Goal: Task Accomplishment & Management: Use online tool/utility

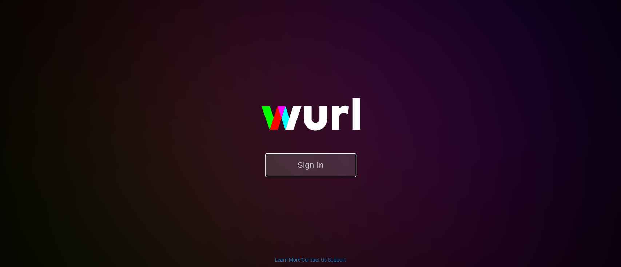
click at [338, 165] on button "Sign In" at bounding box center [310, 165] width 91 height 24
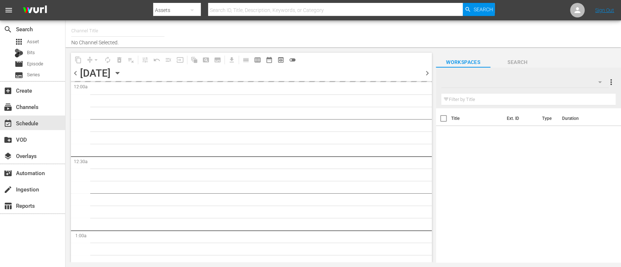
type input "Dark Matter TV (1570)"
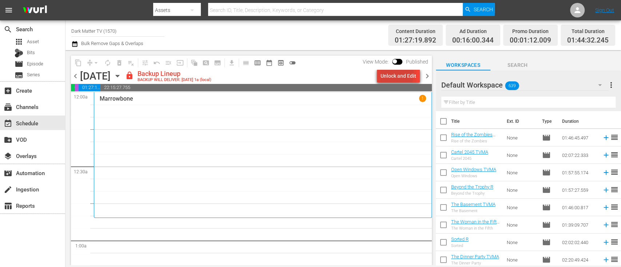
click at [394, 74] on div "Unlock and Edit" at bounding box center [398, 75] width 36 height 13
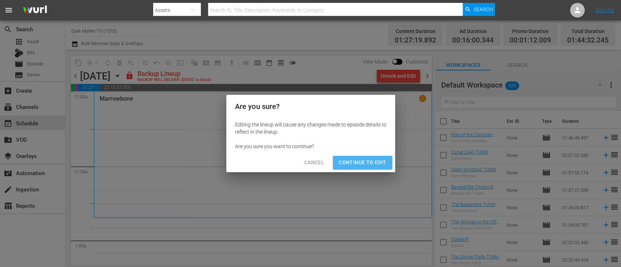
click at [366, 166] on span "Continue to Edit" at bounding box center [361, 162] width 47 height 9
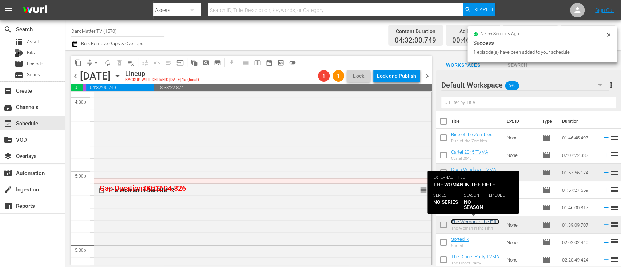
scroll to position [2466, 0]
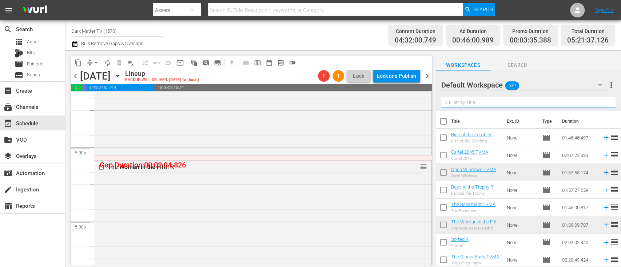
click at [477, 101] on input "text" at bounding box center [528, 103] width 174 height 12
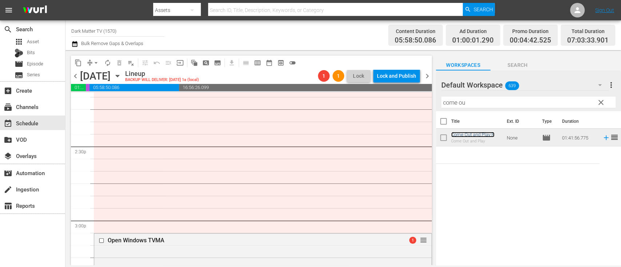
scroll to position [2094, 0]
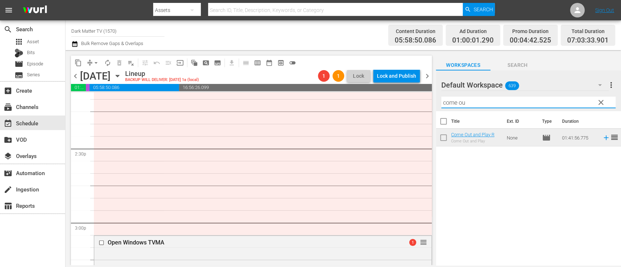
drag, startPoint x: 474, startPoint y: 102, endPoint x: 410, endPoint y: 105, distance: 64.0
click at [410, 105] on div "content_copy compress arrow_drop_down autorenew_outlined delete_forever_outline…" at bounding box center [342, 157] width 555 height 215
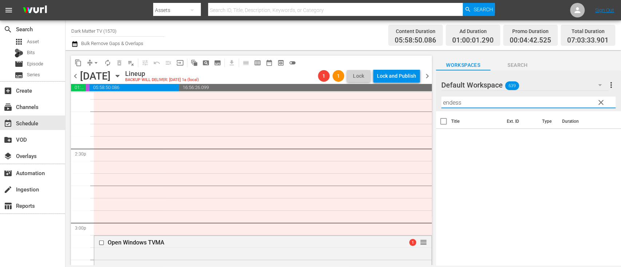
click at [452, 104] on input "endess" at bounding box center [528, 103] width 174 height 12
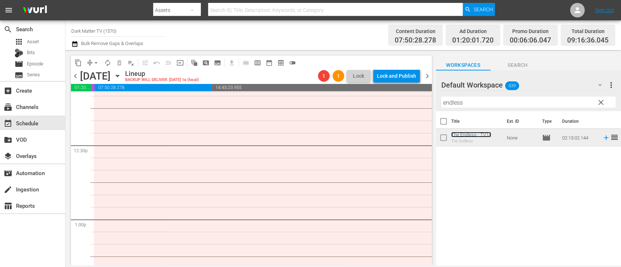
scroll to position [1799, 0]
drag, startPoint x: 473, startPoint y: 102, endPoint x: 421, endPoint y: 93, distance: 52.8
click at [421, 93] on div "content_copy compress arrow_drop_down autorenew_outlined delete_forever_outline…" at bounding box center [342, 157] width 555 height 215
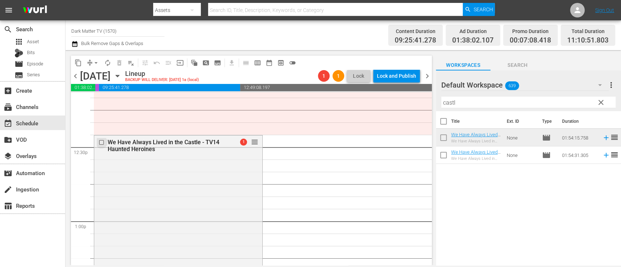
click at [102, 141] on input "checkbox" at bounding box center [103, 142] width 8 height 6
click at [119, 64] on span "delete_forever_outlined" at bounding box center [119, 62] width 7 height 7
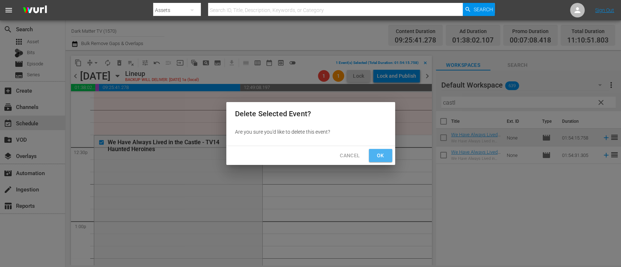
click at [387, 156] on button "Ok" at bounding box center [380, 155] width 23 height 13
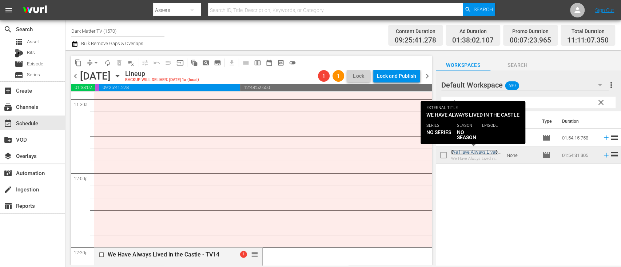
scroll to position [1698, 0]
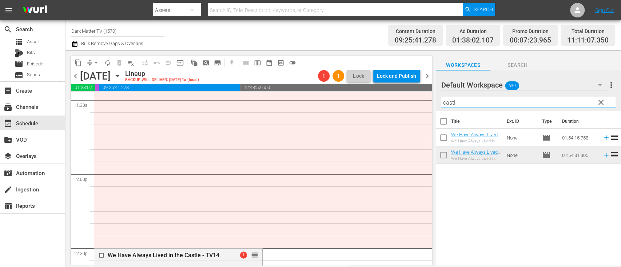
drag, startPoint x: 469, startPoint y: 103, endPoint x: 428, endPoint y: 103, distance: 41.4
click at [428, 103] on div "content_copy compress arrow_drop_down autorenew_outlined delete_forever_outline…" at bounding box center [342, 157] width 555 height 215
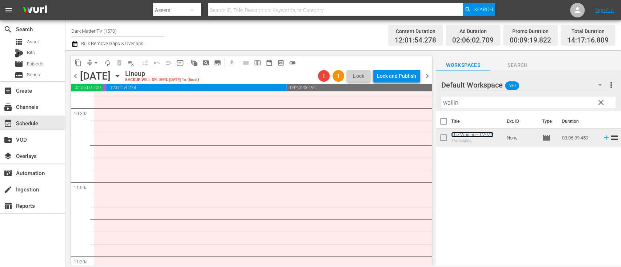
scroll to position [1536, 0]
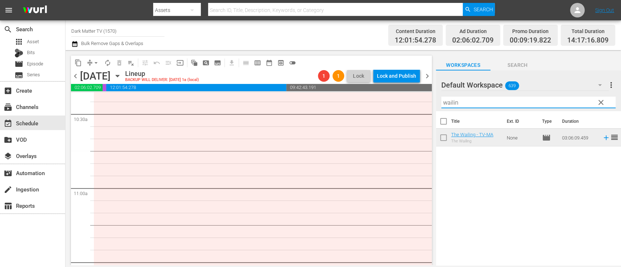
drag, startPoint x: 465, startPoint y: 101, endPoint x: 423, endPoint y: 100, distance: 41.8
click at [423, 100] on div "content_copy compress arrow_drop_down autorenew_outlined delete_forever_outline…" at bounding box center [342, 157] width 555 height 215
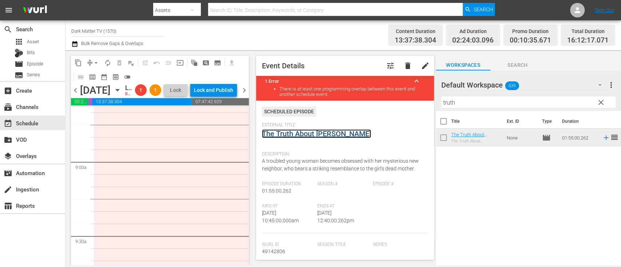
scroll to position [1279, 0]
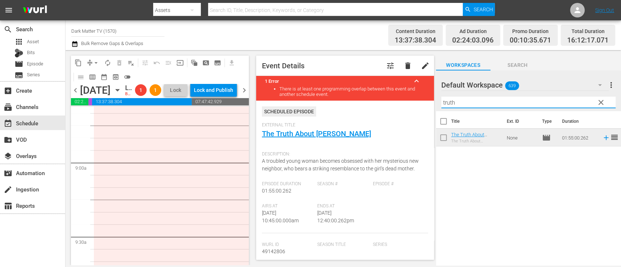
drag, startPoint x: 464, startPoint y: 105, endPoint x: 382, endPoint y: 106, distance: 81.8
click at [382, 106] on div "content_copy compress arrow_drop_down autorenew_outlined delete_forever_outline…" at bounding box center [342, 157] width 555 height 215
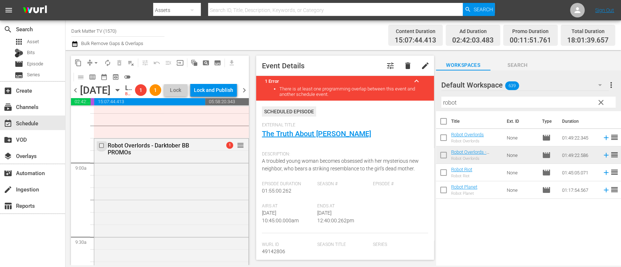
click at [101, 149] on input "checkbox" at bounding box center [103, 146] width 8 height 6
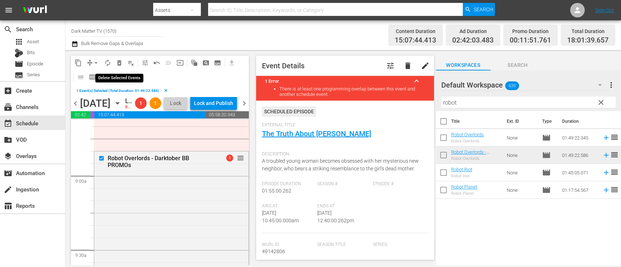
click at [122, 63] on span "delete_forever_outlined" at bounding box center [119, 62] width 7 height 7
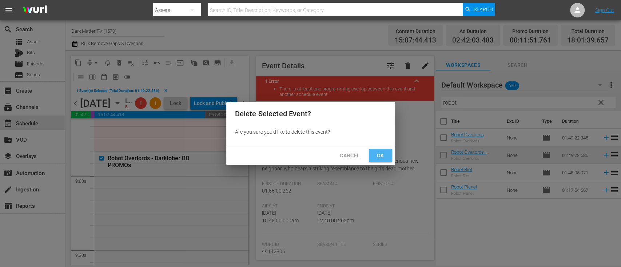
click at [381, 155] on span "Ok" at bounding box center [380, 155] width 12 height 9
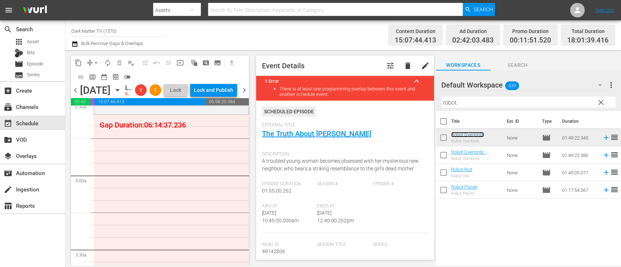
scroll to position [377, 0]
drag, startPoint x: 476, startPoint y: 103, endPoint x: 411, endPoint y: 103, distance: 64.7
click at [411, 103] on div "content_copy compress arrow_drop_down autorenew_outlined delete_forever_outline…" at bounding box center [342, 157] width 555 height 215
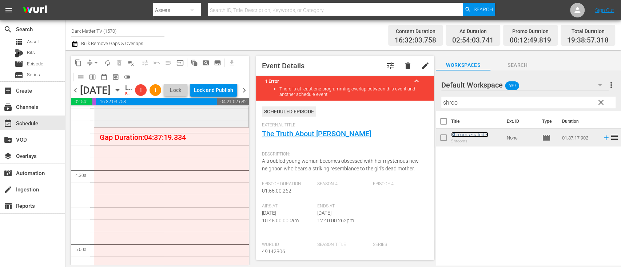
scroll to position [604, 0]
drag, startPoint x: 466, startPoint y: 100, endPoint x: 418, endPoint y: 101, distance: 48.0
click at [418, 101] on div "content_copy compress arrow_drop_down autorenew_outlined delete_forever_outline…" at bounding box center [342, 157] width 555 height 215
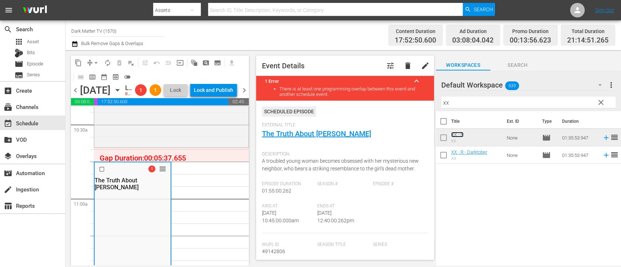
scroll to position [1540, 0]
drag, startPoint x: 457, startPoint y: 107, endPoint x: 420, endPoint y: 109, distance: 36.8
click at [420, 109] on div "content_copy compress arrow_drop_down autorenew_outlined delete_forever_outline…" at bounding box center [342, 157] width 555 height 215
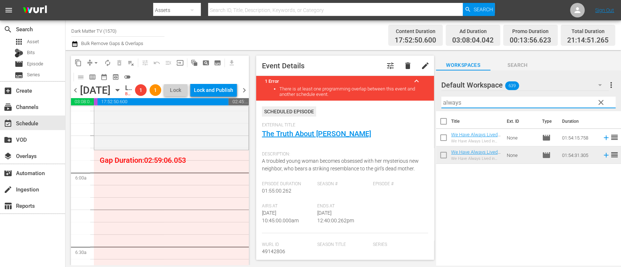
scroll to position [824, 0]
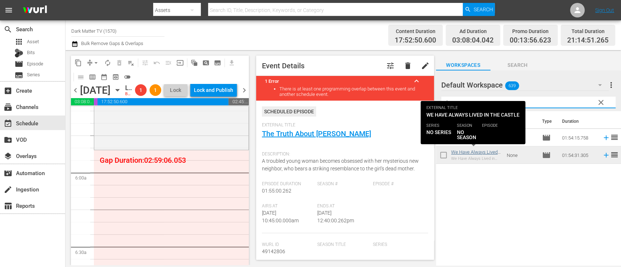
type input "always"
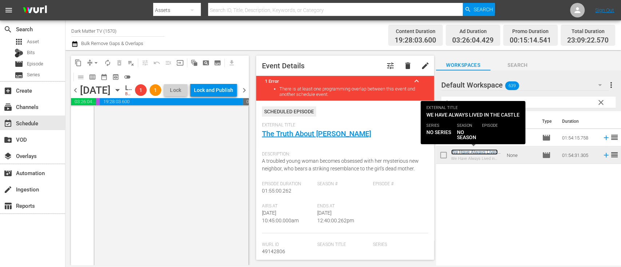
scroll to position [3701, 0]
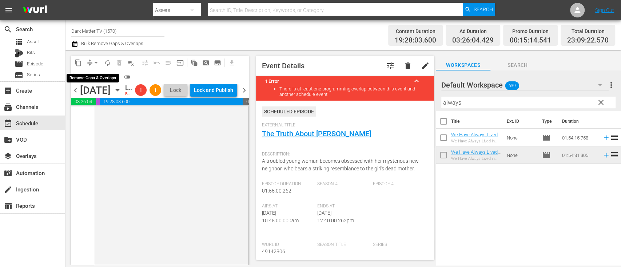
click at [97, 62] on span "arrow_drop_down" at bounding box center [95, 62] width 7 height 7
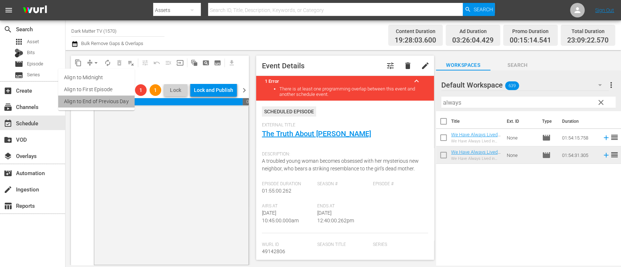
click at [110, 106] on li "Align to End of Previous Day" at bounding box center [96, 102] width 76 height 12
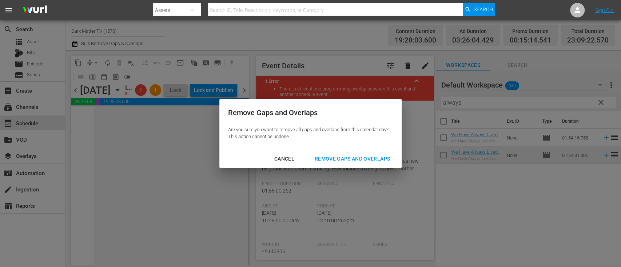
click at [366, 157] on div "Remove Gaps and Overlaps" at bounding box center [352, 159] width 87 height 9
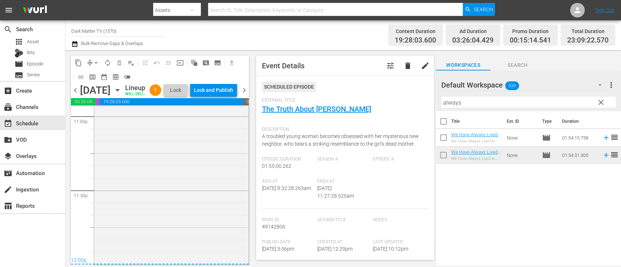
scroll to position [3414, 0]
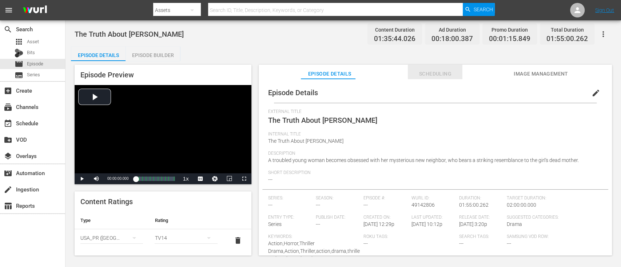
click at [442, 73] on span "Scheduling" at bounding box center [435, 73] width 55 height 9
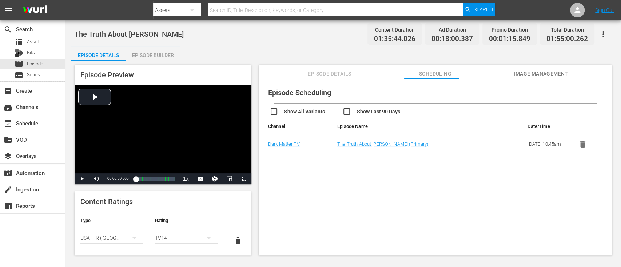
click at [325, 77] on span "Episode Details" at bounding box center [329, 73] width 55 height 9
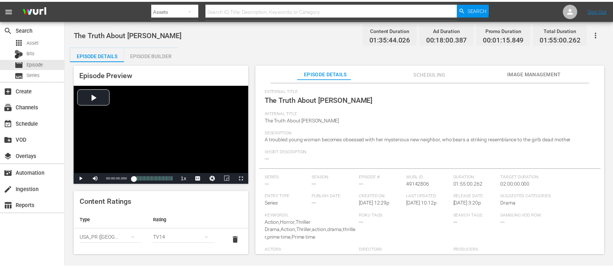
scroll to position [28, 0]
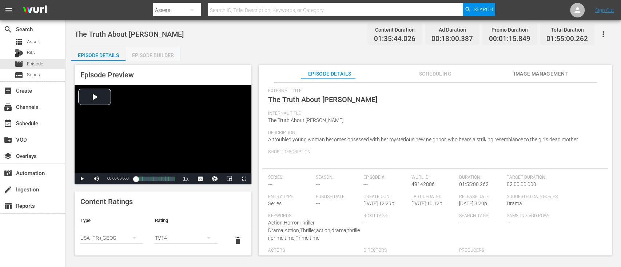
click at [142, 49] on div "Episode Builder" at bounding box center [152, 55] width 55 height 17
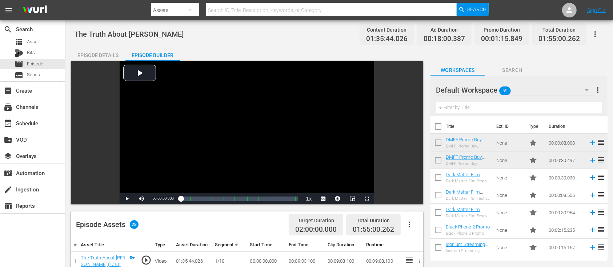
click at [104, 50] on div "Episode Details" at bounding box center [98, 55] width 55 height 17
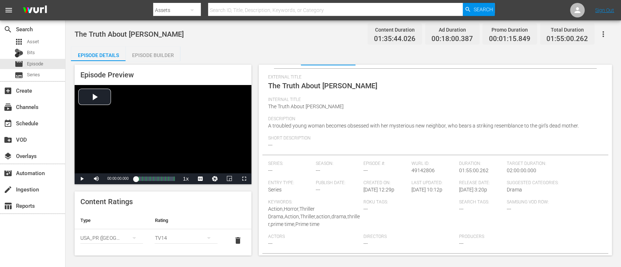
scroll to position [13, 0]
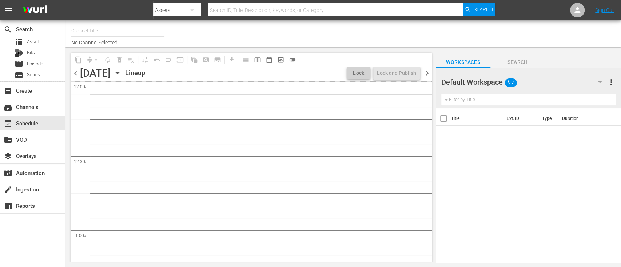
type input "Dark Matter TV (1570)"
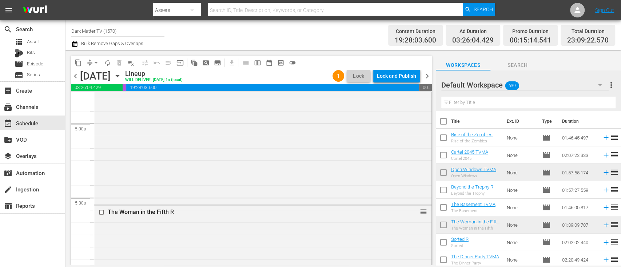
scroll to position [2495, 0]
click at [505, 100] on input "text" at bounding box center [528, 103] width 174 height 12
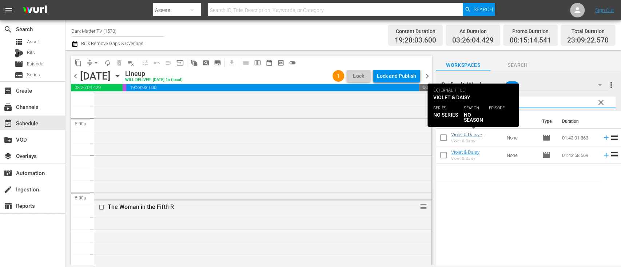
type input "violet"
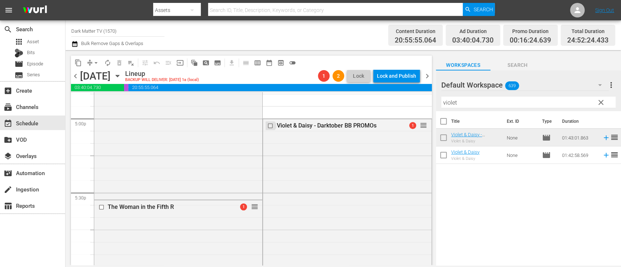
click at [267, 127] on input "checkbox" at bounding box center [271, 126] width 8 height 6
click at [120, 65] on span "delete_forever_outlined" at bounding box center [119, 62] width 7 height 7
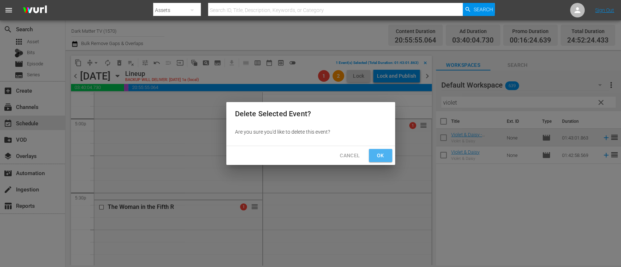
click at [378, 159] on span "Ok" at bounding box center [380, 155] width 12 height 9
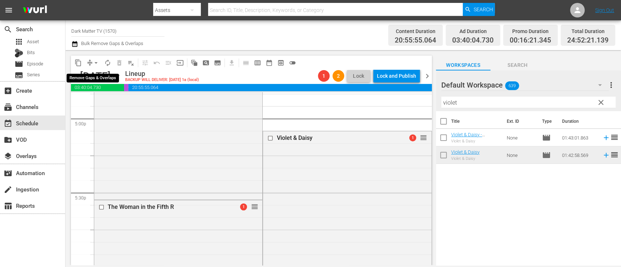
click at [96, 61] on span "arrow_drop_down" at bounding box center [95, 62] width 7 height 7
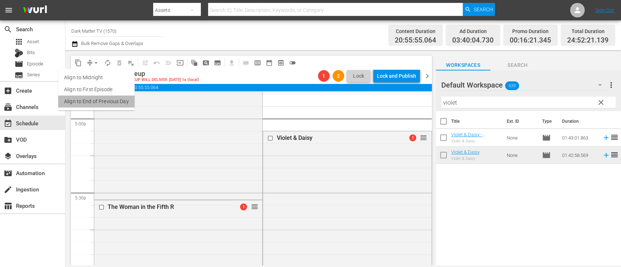
click at [108, 100] on li "Align to End of Previous Day" at bounding box center [96, 102] width 76 height 12
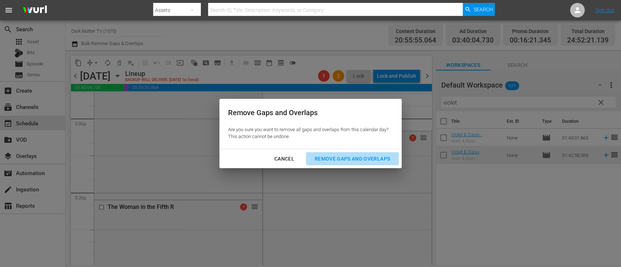
click at [347, 157] on div "Remove Gaps and Overlaps" at bounding box center [352, 159] width 87 height 9
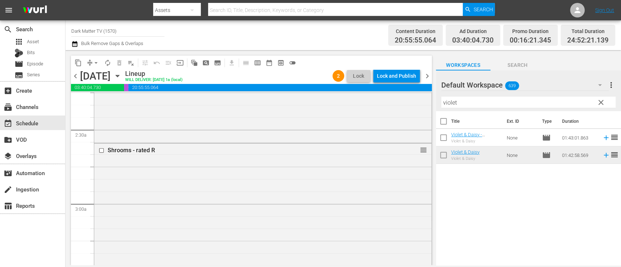
scroll to position [0, 0]
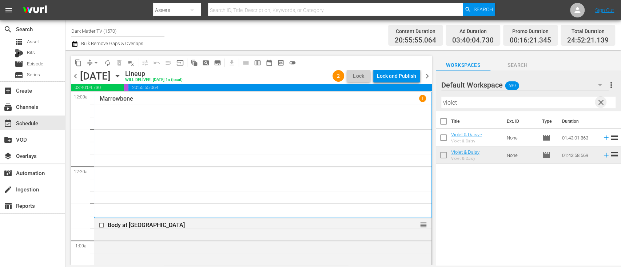
click at [602, 100] on span "clear" at bounding box center [600, 102] width 9 height 9
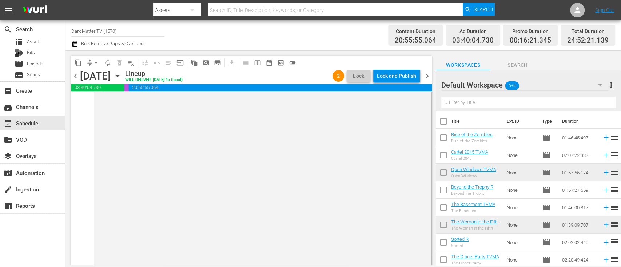
scroll to position [3642, 0]
click at [404, 77] on div "Lock and Publish" at bounding box center [396, 75] width 39 height 13
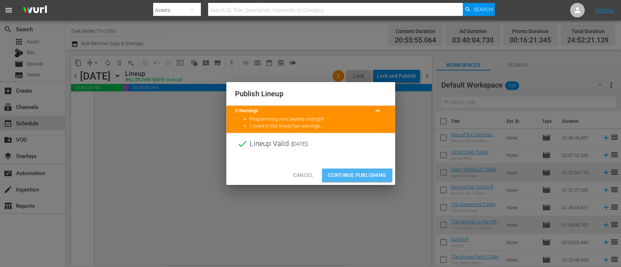
click at [366, 173] on span "Continue Publishing" at bounding box center [357, 175] width 59 height 9
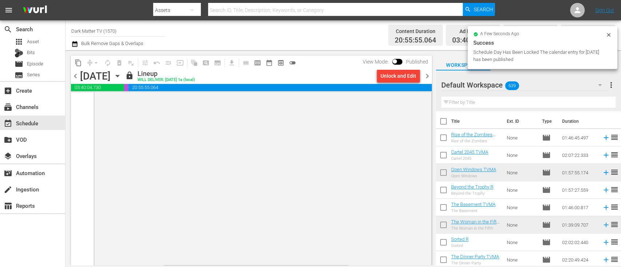
click at [428, 79] on span "chevron_right" at bounding box center [426, 76] width 9 height 9
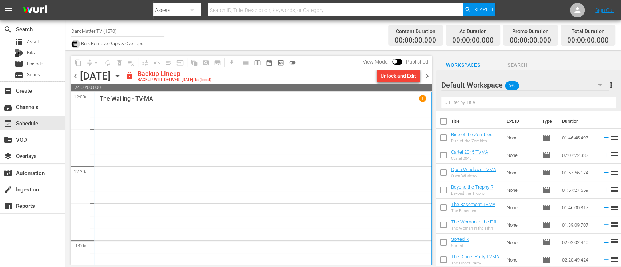
click at [76, 44] on icon "button" at bounding box center [74, 44] width 7 height 9
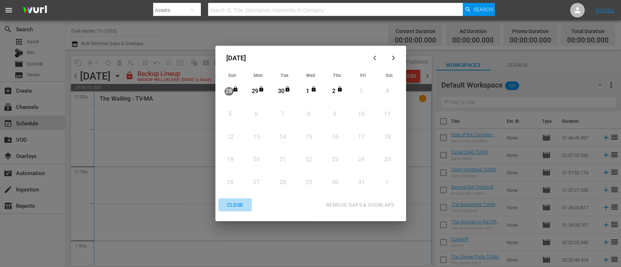
click at [230, 206] on div "CLOSE" at bounding box center [235, 205] width 28 height 9
